Goal: Transaction & Acquisition: Purchase product/service

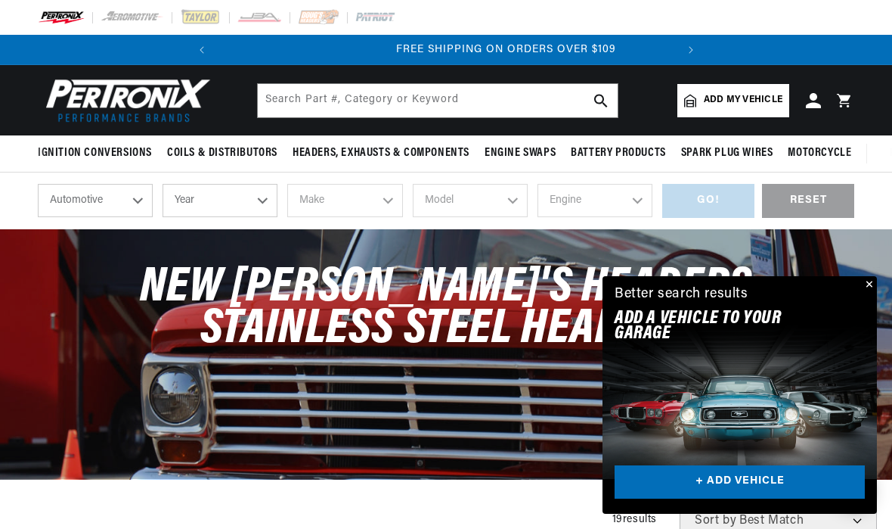
scroll to position [0, 458]
click at [141, 204] on select "Automotive Agricultural Industrial Marine Motorcycle" at bounding box center [95, 200] width 115 height 33
click at [264, 200] on select "Year 2026 2025 2024 2023 2022 2021 2020 2019 2018 2017 2016 2015 2014 2013 2012…" at bounding box center [220, 200] width 115 height 33
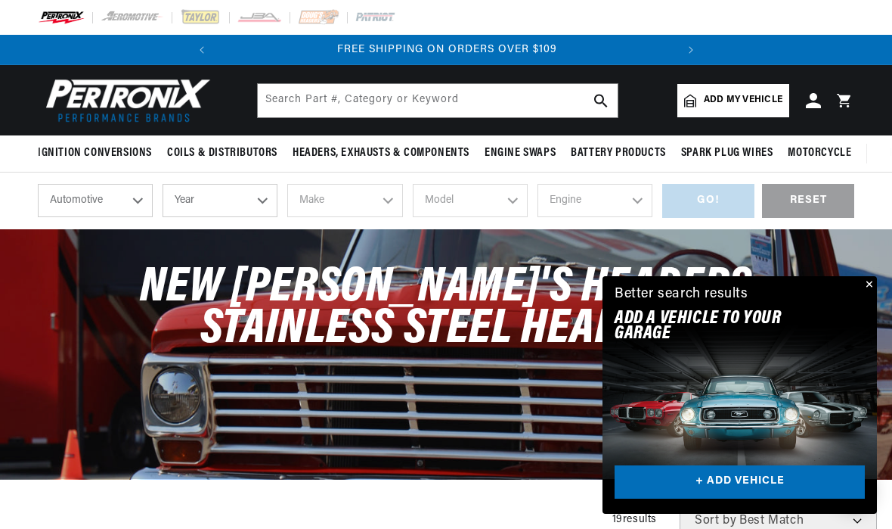
select select "1975"
click at [389, 200] on select "Make Alfa Romeo American Motors Audi Austin BMW Buick Cadillac Checker Chevrole…" at bounding box center [344, 200] width 115 height 33
select select "Ford"
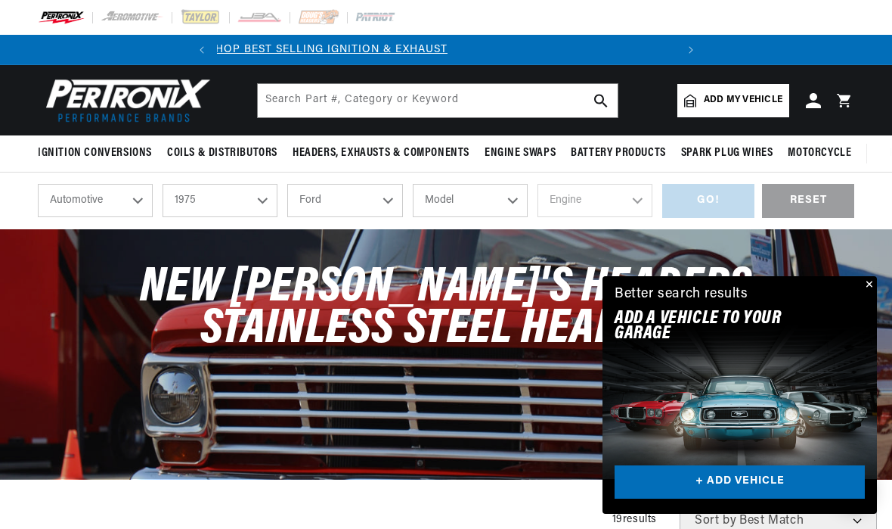
scroll to position [0, 0]
click at [510, 203] on select "Model B-100 Bronco Custom 500 E-100 Econoline E-100 Econoline Club Wagon E-150 …" at bounding box center [470, 200] width 115 height 33
select select "F-250"
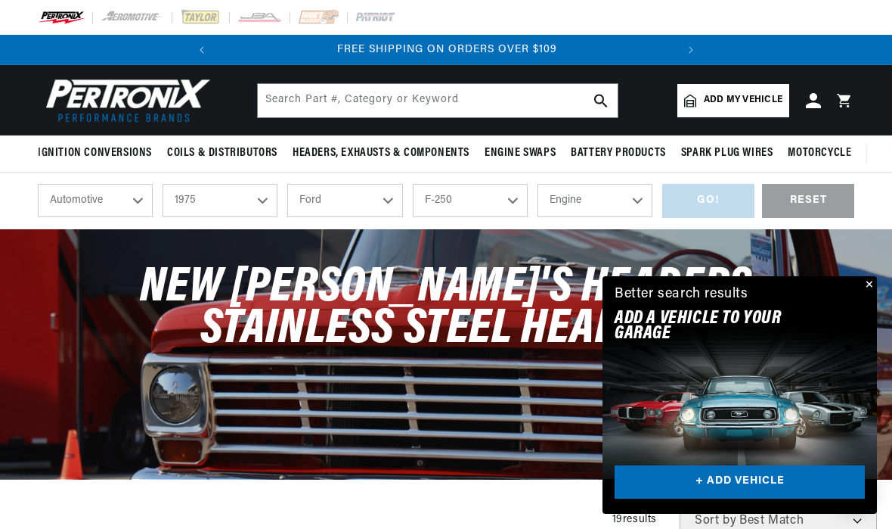
click at [628, 199] on select "Engine 360cid / 5.9L 390cid / 6.4L 460cid / 7.5L" at bounding box center [595, 200] width 115 height 33
click at [644, 200] on select "Engine 360cid / 5.9L 390cid / 6.4L 460cid / 7.5L" at bounding box center [595, 200] width 115 height 33
select select "460cid-7.5L"
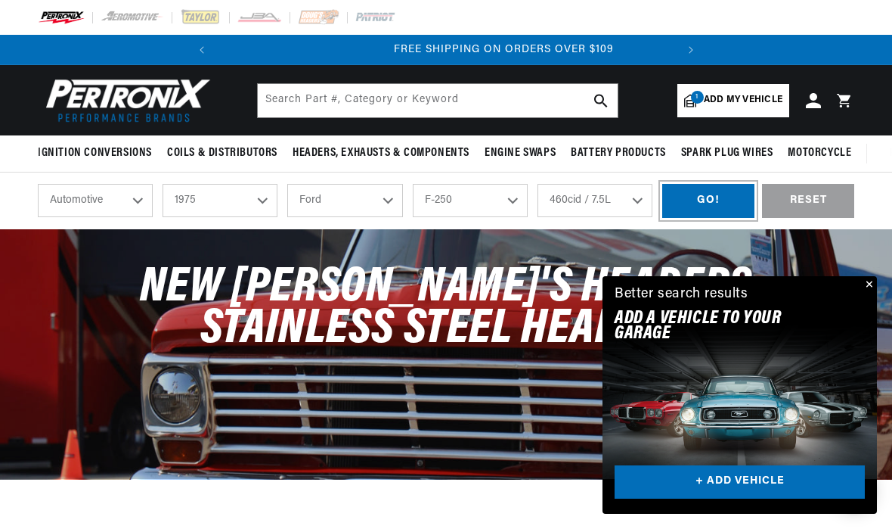
click at [703, 200] on div "GO!" at bounding box center [708, 201] width 92 height 34
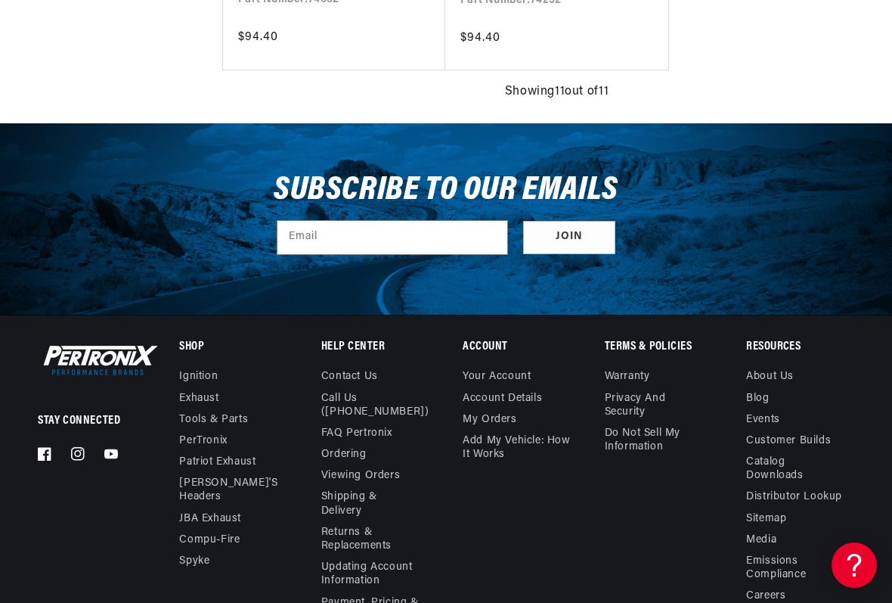
click at [240, 479] on link "[PERSON_NAME]'s Headers" at bounding box center [228, 490] width 98 height 35
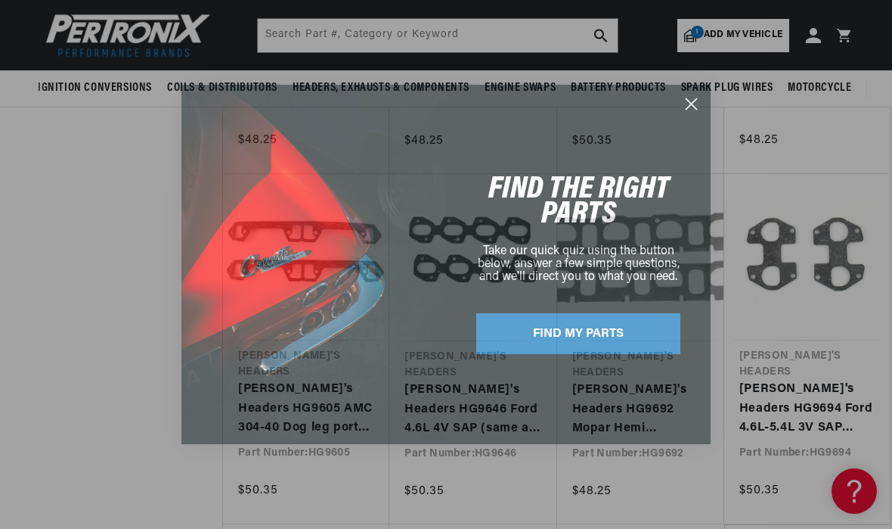
click at [690, 110] on circle "Close dialog" at bounding box center [691, 104] width 25 height 25
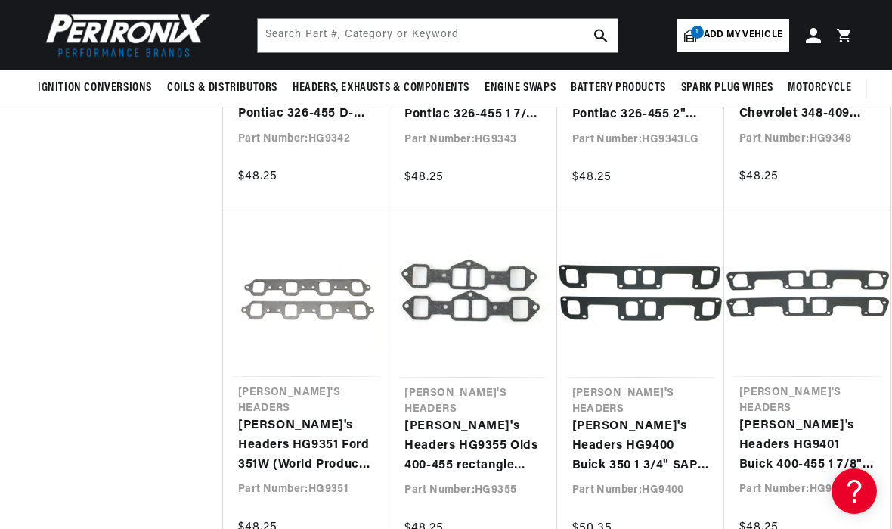
scroll to position [5250, 0]
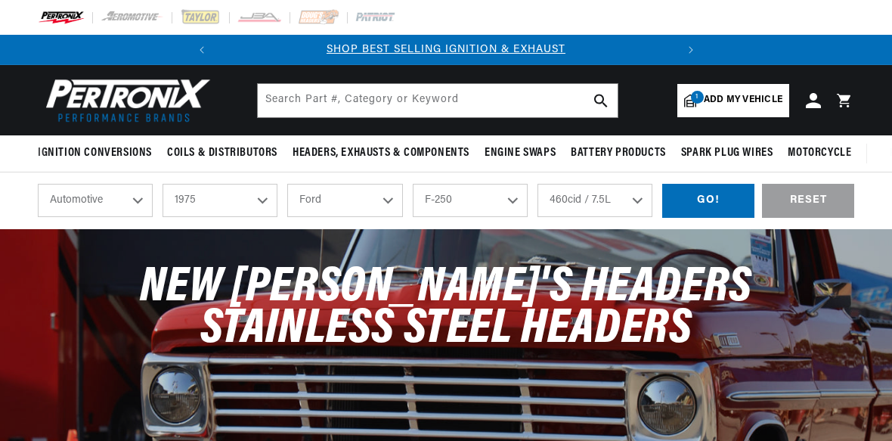
select select "1975"
select select "Ford"
select select "F-250"
select select "460cid-7.5L"
